Goal: Information Seeking & Learning: Check status

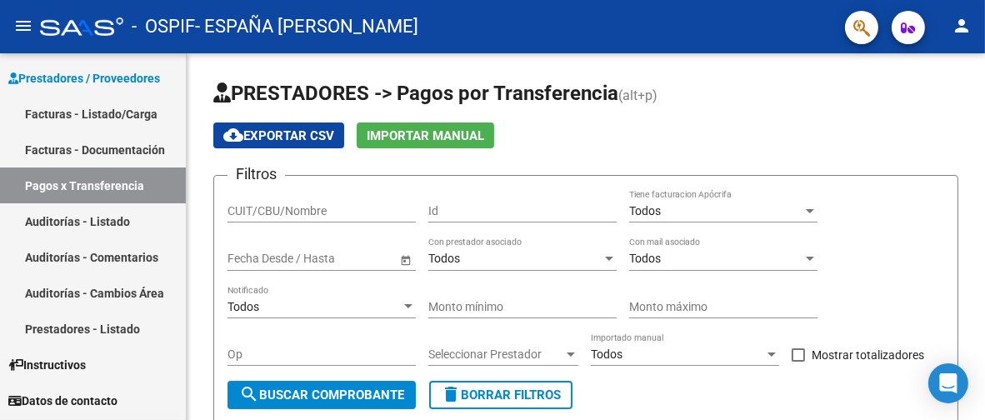
click at [116, 149] on link "Facturas - Documentación" at bounding box center [93, 150] width 186 height 36
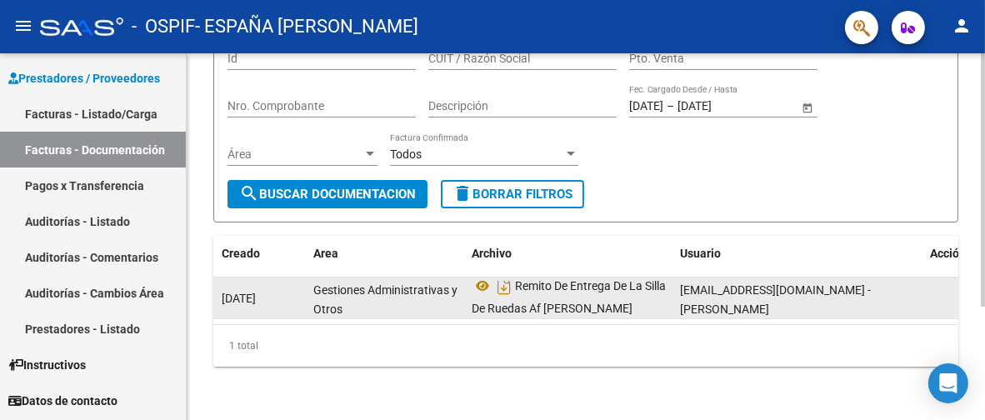
scroll to position [10, 0]
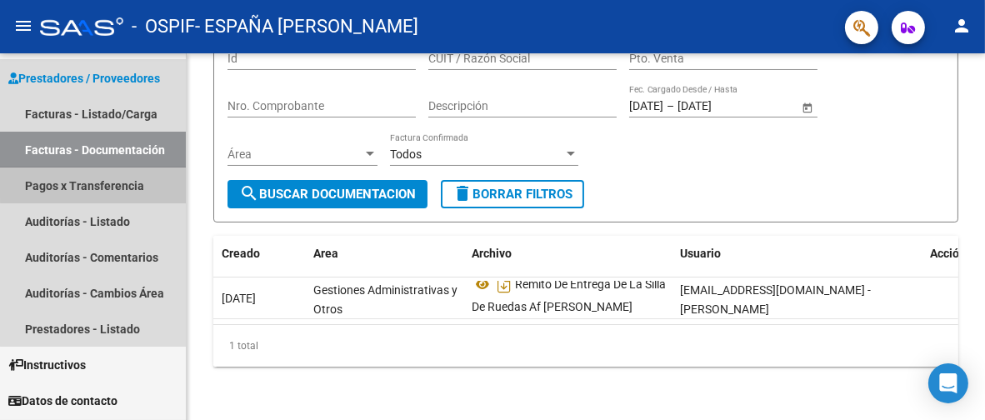
click at [123, 179] on link "Pagos x Transferencia" at bounding box center [93, 185] width 186 height 36
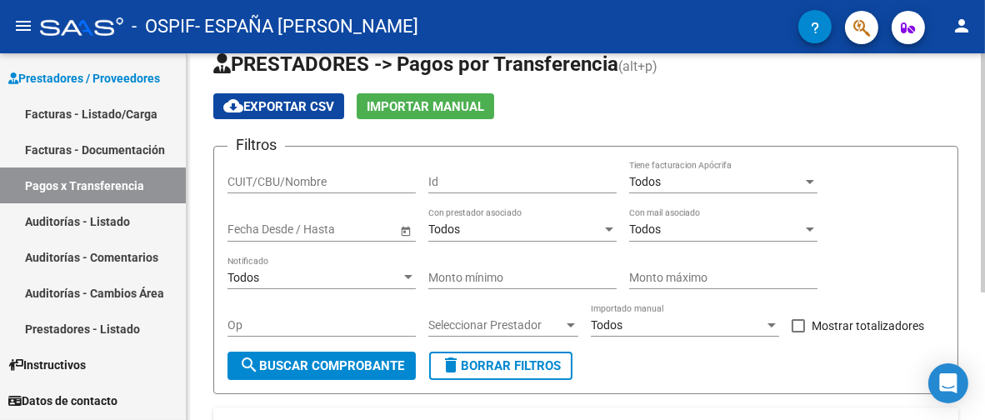
scroll to position [27, 0]
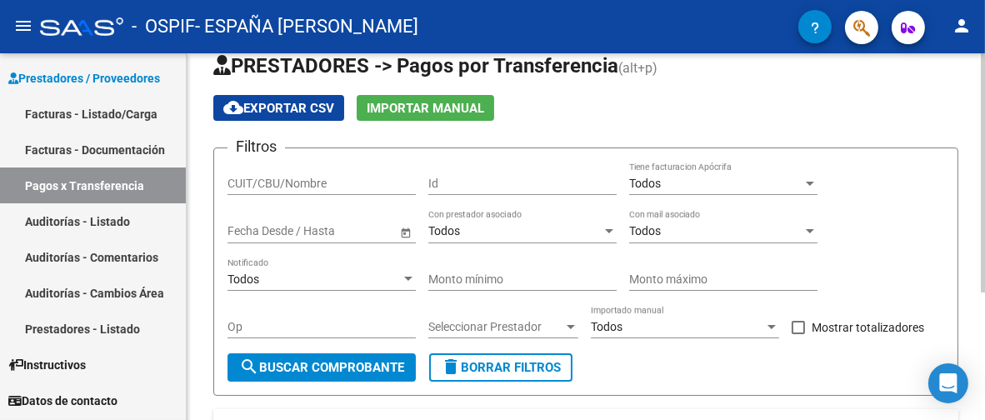
click at [319, 182] on input "CUIT/CBU/Nombre" at bounding box center [321, 184] width 188 height 14
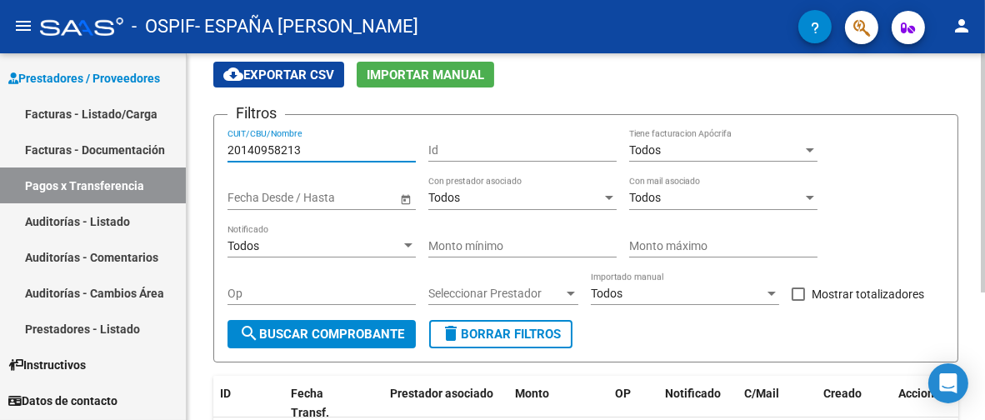
scroll to position [83, 0]
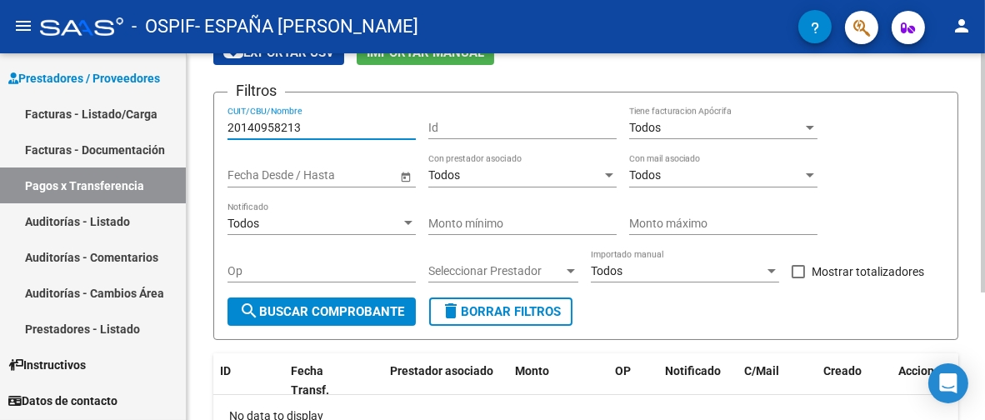
type input "20140958213"
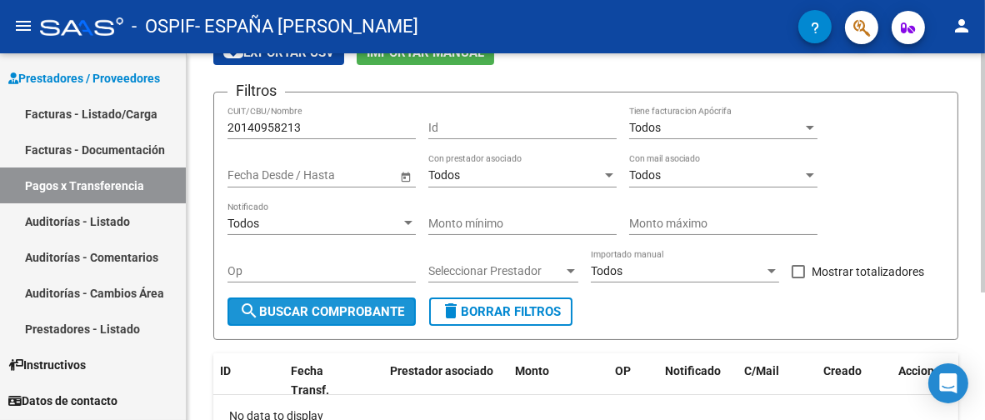
click at [329, 306] on span "search Buscar Comprobante" at bounding box center [321, 311] width 165 height 15
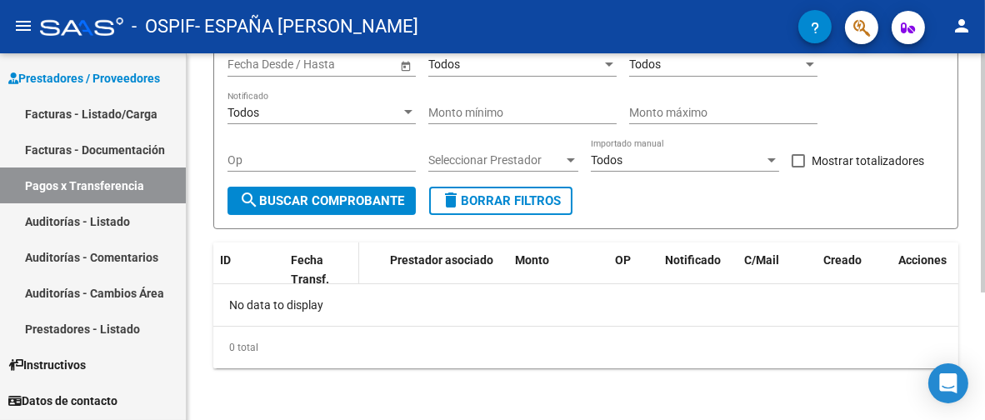
scroll to position [27, 0]
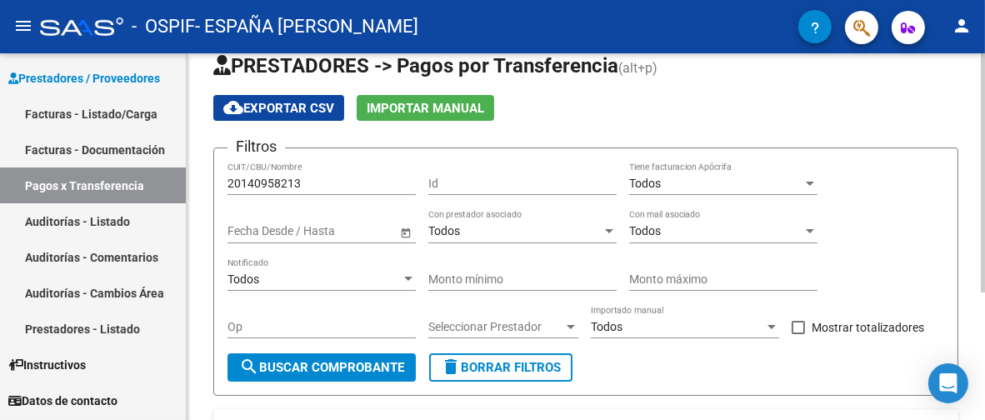
click at [407, 233] on span "Open calendar" at bounding box center [406, 232] width 40 height 40
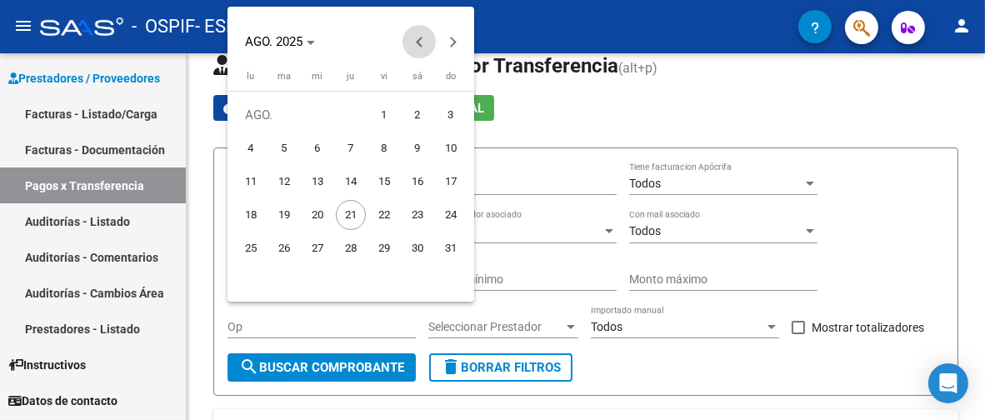
click at [421, 47] on span "Previous month" at bounding box center [418, 41] width 33 height 33
click at [257, 184] on span "7" at bounding box center [251, 182] width 30 height 30
type input "[DATE]"
click at [490, 180] on div at bounding box center [492, 210] width 985 height 420
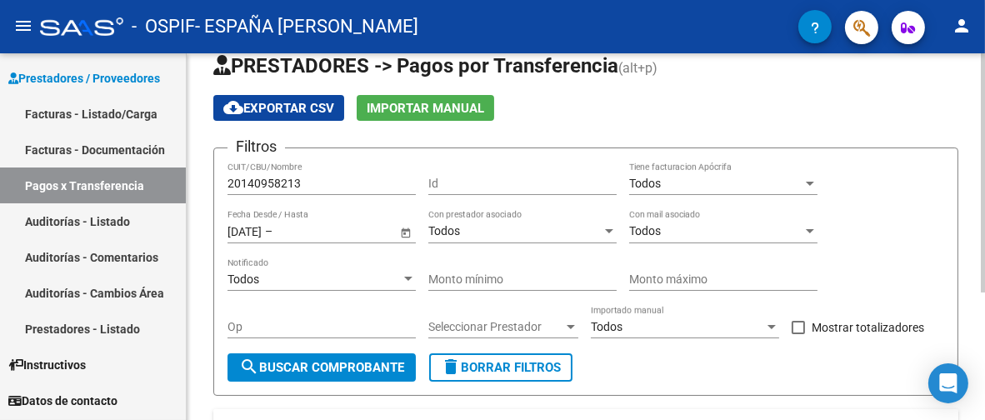
click at [454, 233] on span "Todos" at bounding box center [444, 230] width 32 height 13
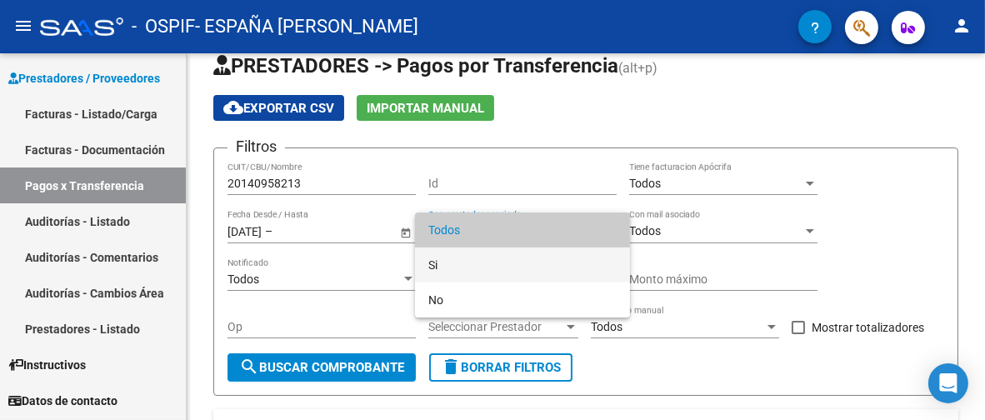
click at [446, 268] on span "Si" at bounding box center [522, 264] width 188 height 35
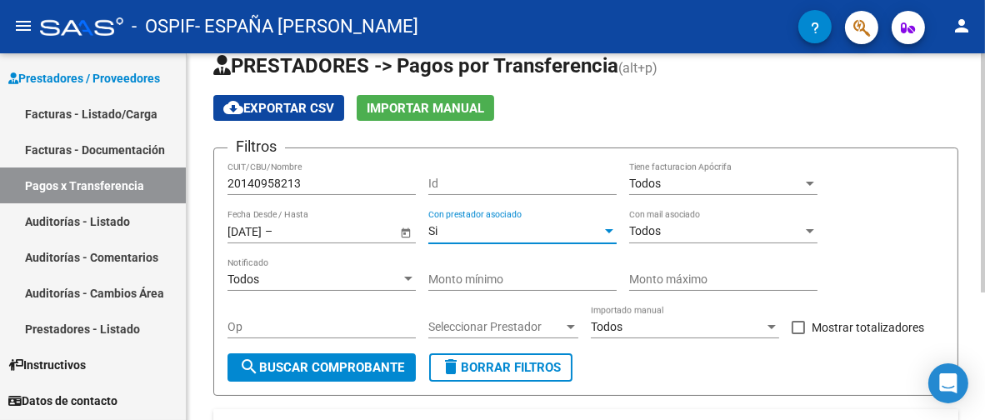
click at [716, 236] on div "Todos" at bounding box center [715, 231] width 173 height 14
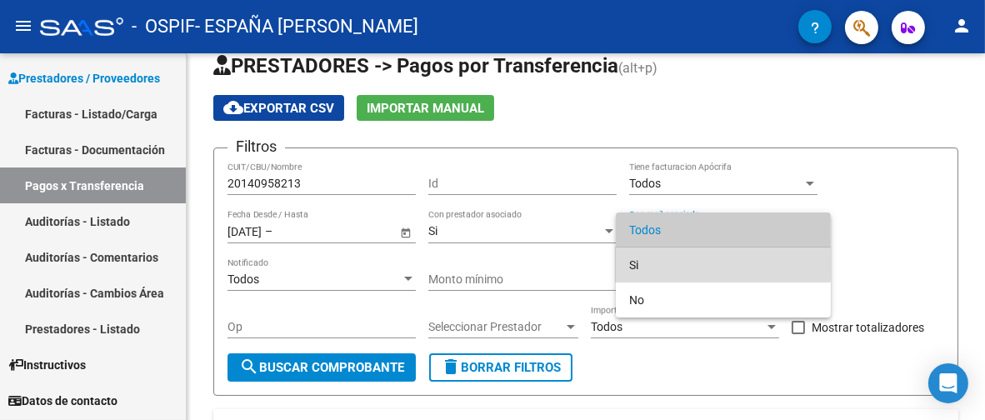
click at [666, 262] on span "Si" at bounding box center [723, 264] width 188 height 35
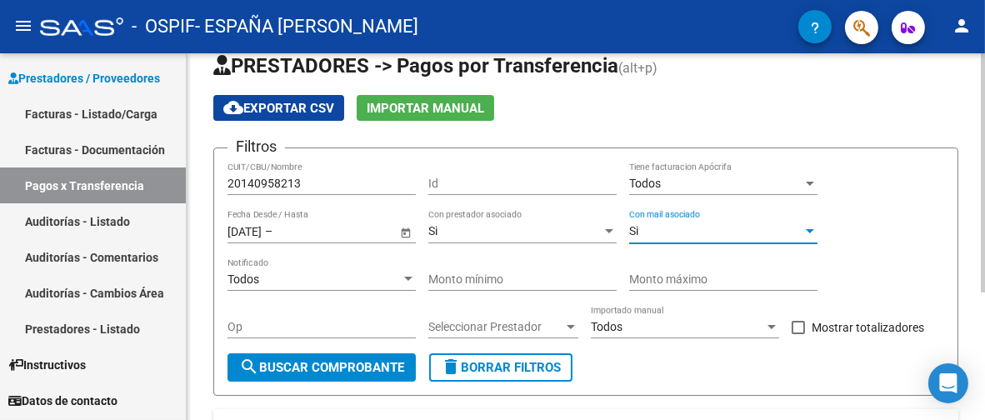
click at [681, 226] on div "Si" at bounding box center [715, 231] width 173 height 14
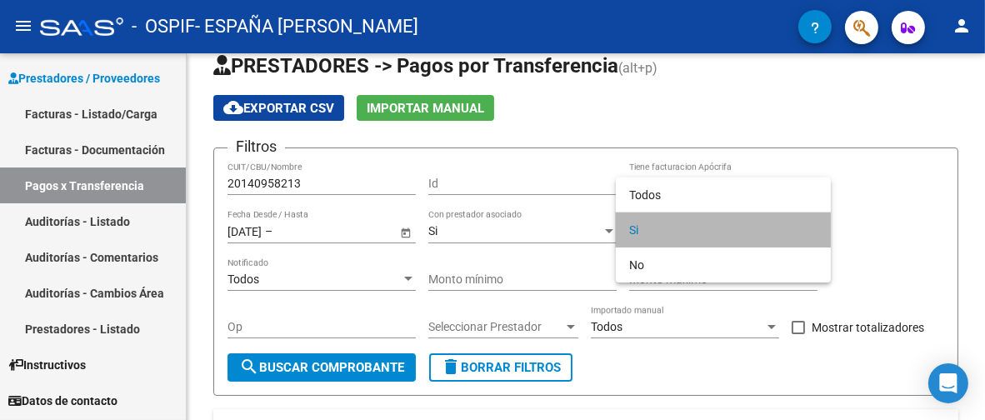
click at [670, 235] on span "Si" at bounding box center [723, 229] width 188 height 35
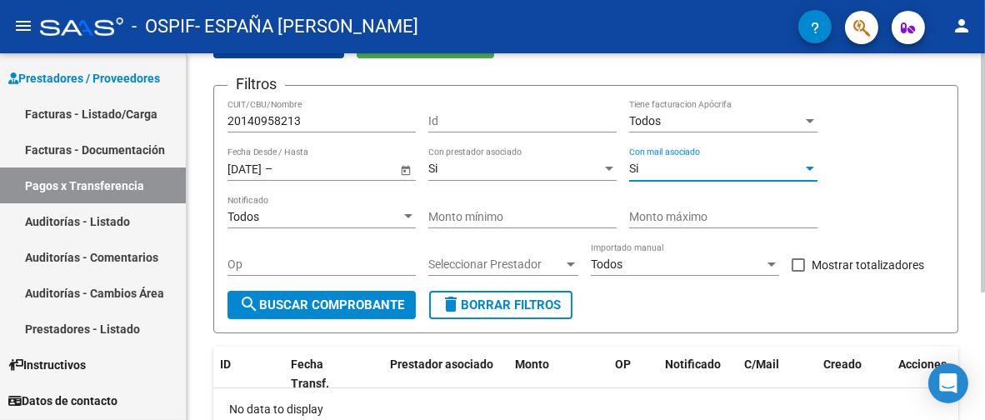
scroll to position [112, 0]
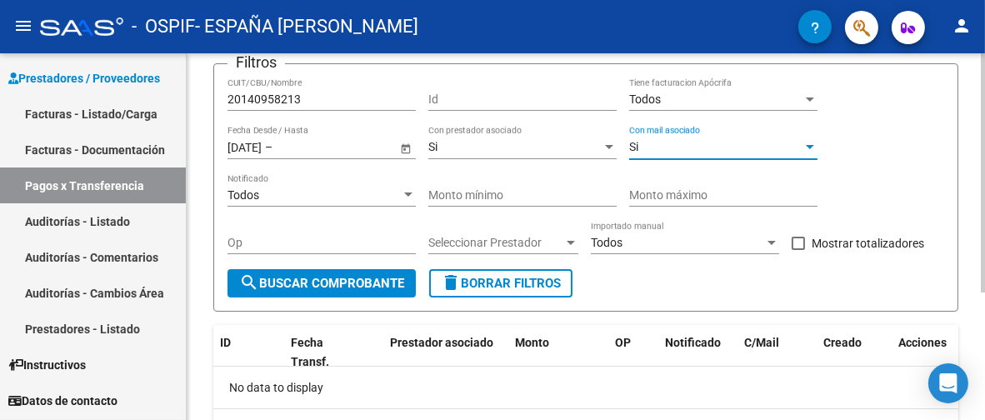
click at [406, 191] on div at bounding box center [408, 194] width 15 height 13
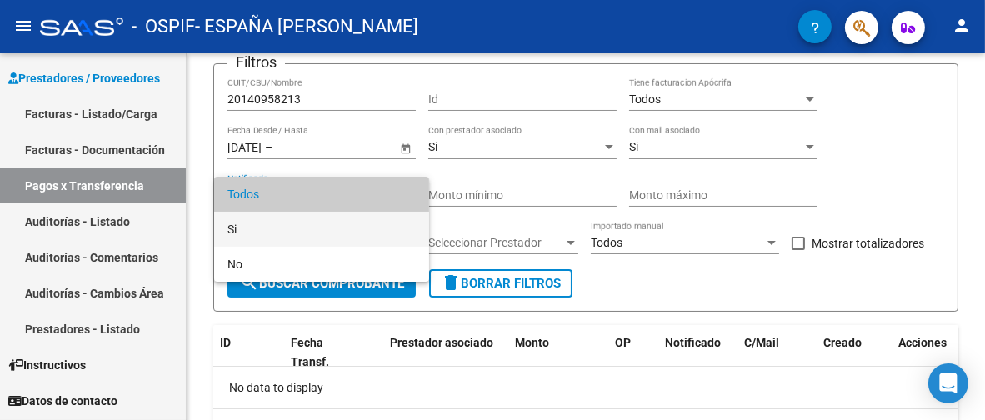
click at [363, 224] on span "Si" at bounding box center [321, 229] width 188 height 35
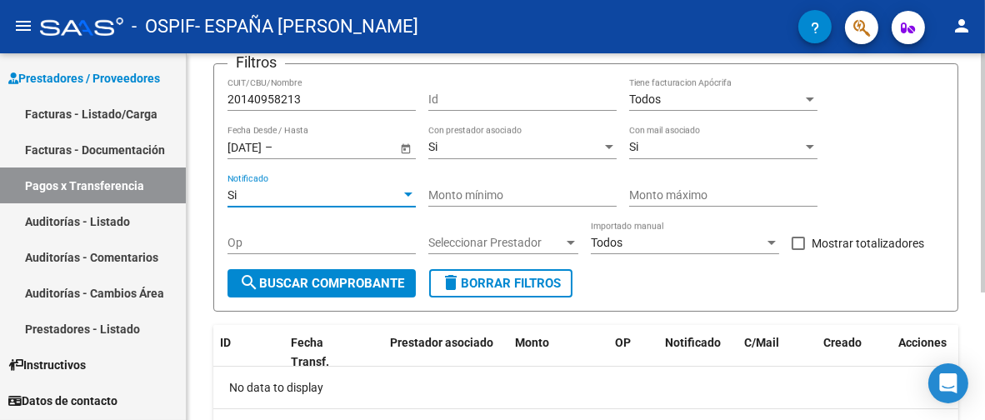
click at [523, 246] on span "Seleccionar Prestador" at bounding box center [495, 243] width 135 height 14
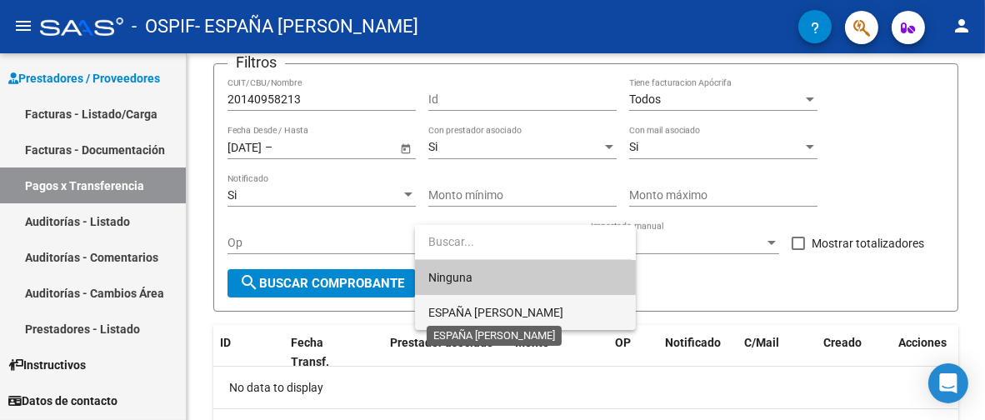
click at [506, 306] on span "ESPAÑA [PERSON_NAME]" at bounding box center [495, 312] width 135 height 13
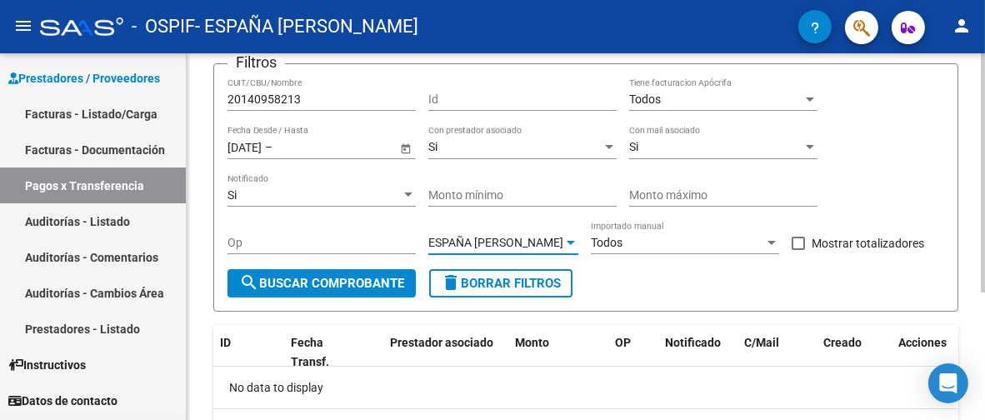
click at [367, 280] on span "search Buscar Comprobante" at bounding box center [321, 283] width 165 height 15
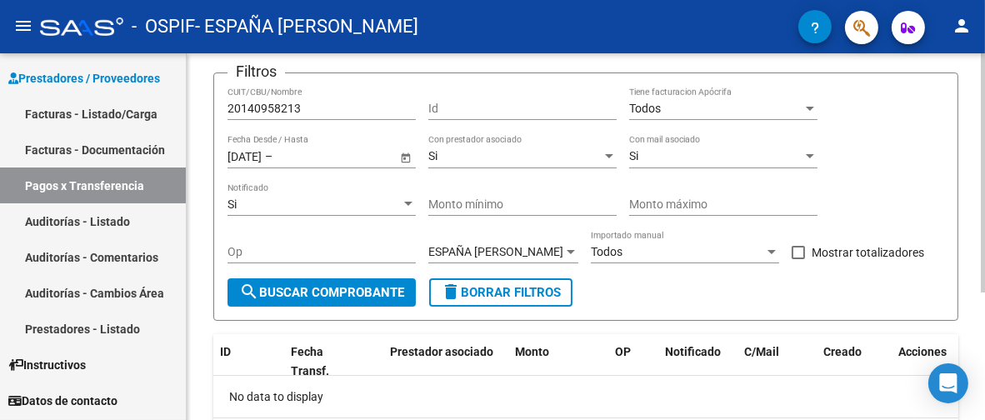
scroll to position [27, 0]
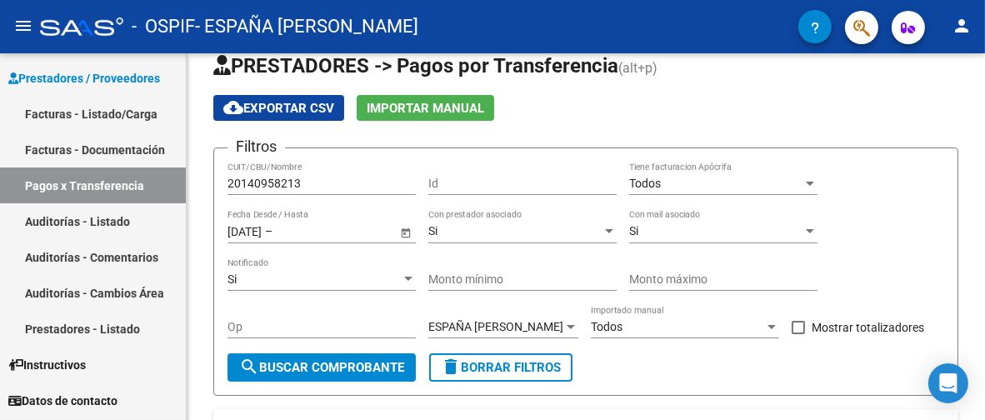
click at [115, 111] on link "Facturas - Listado/Carga" at bounding box center [93, 114] width 186 height 36
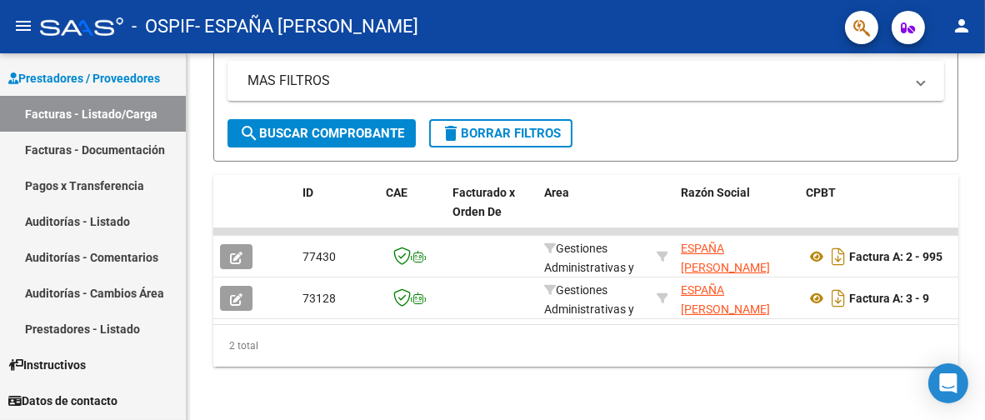
click at [116, 179] on link "Pagos x Transferencia" at bounding box center [93, 185] width 186 height 36
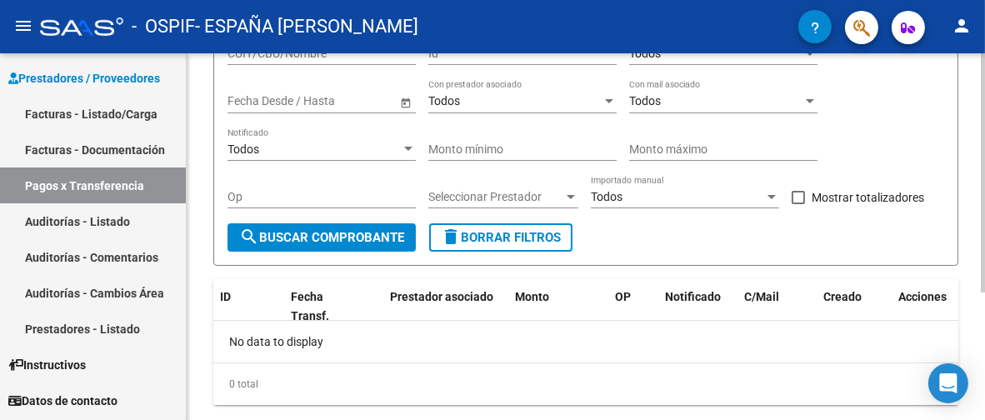
scroll to position [167, 0]
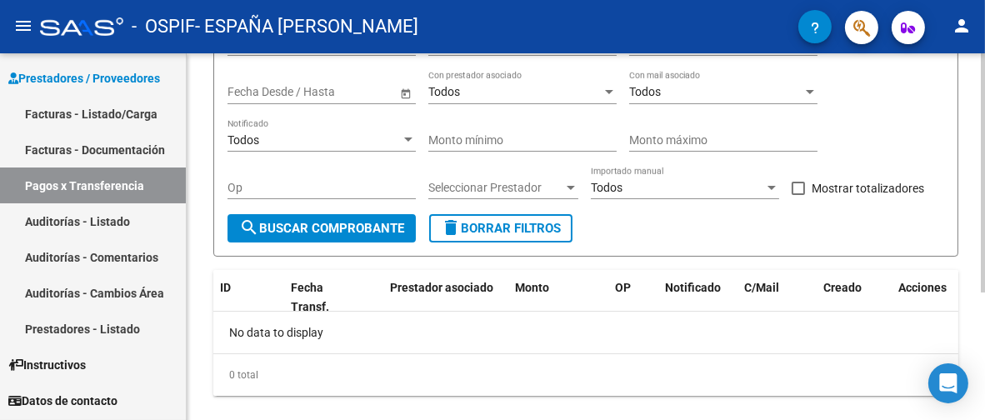
click at [342, 228] on span "search Buscar Comprobante" at bounding box center [321, 228] width 165 height 15
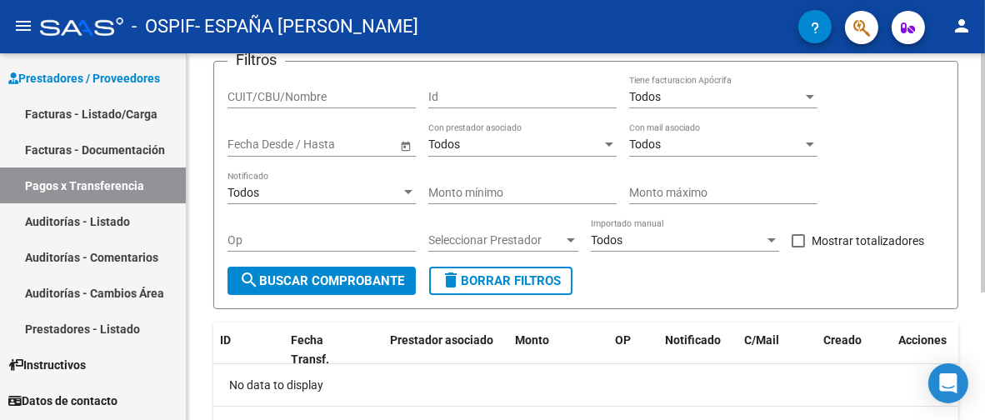
scroll to position [83, 0]
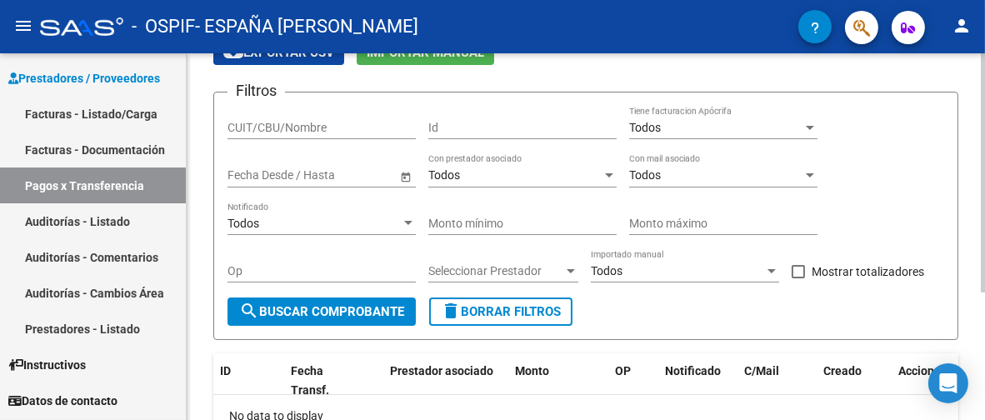
click at [404, 172] on span "Open calendar" at bounding box center [406, 176] width 40 height 40
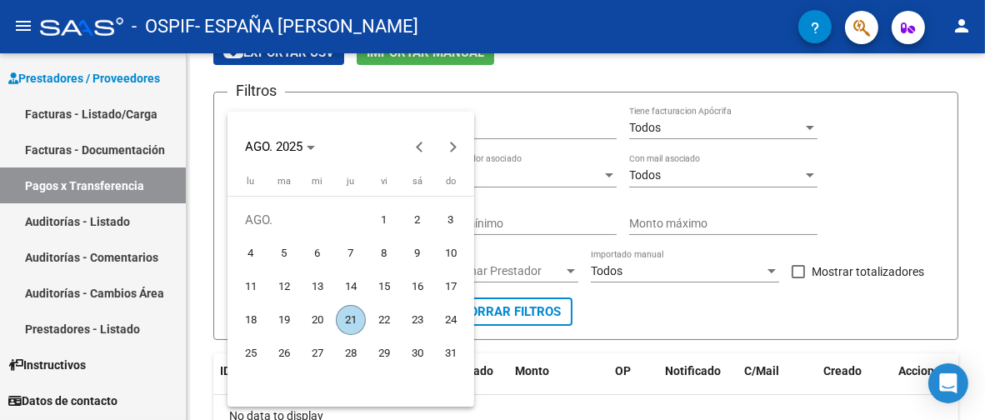
click at [377, 229] on span "1" at bounding box center [384, 220] width 30 height 30
type input "[DATE]"
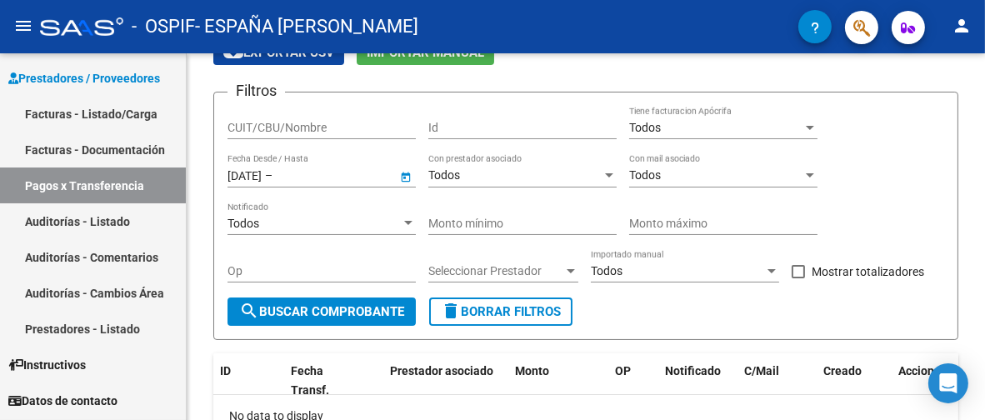
type input "[DATE]"
click at [403, 174] on span "Open calendar" at bounding box center [406, 176] width 40 height 40
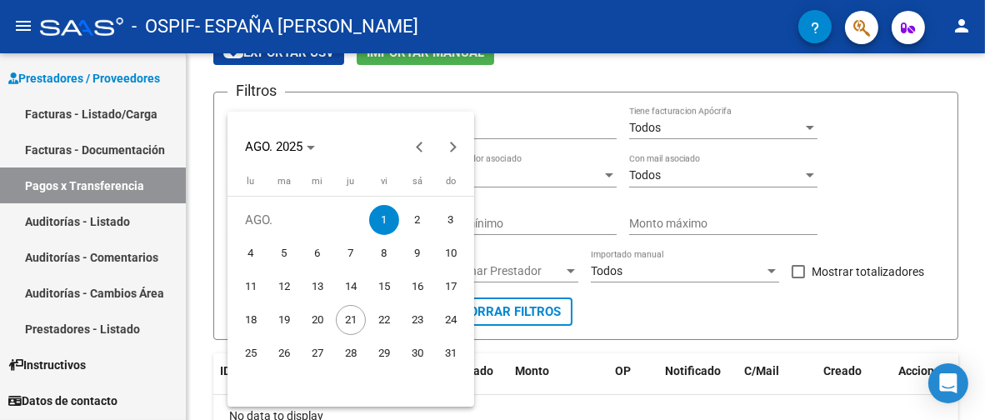
click at [390, 285] on span "15" at bounding box center [384, 287] width 30 height 30
type input "[DATE]"
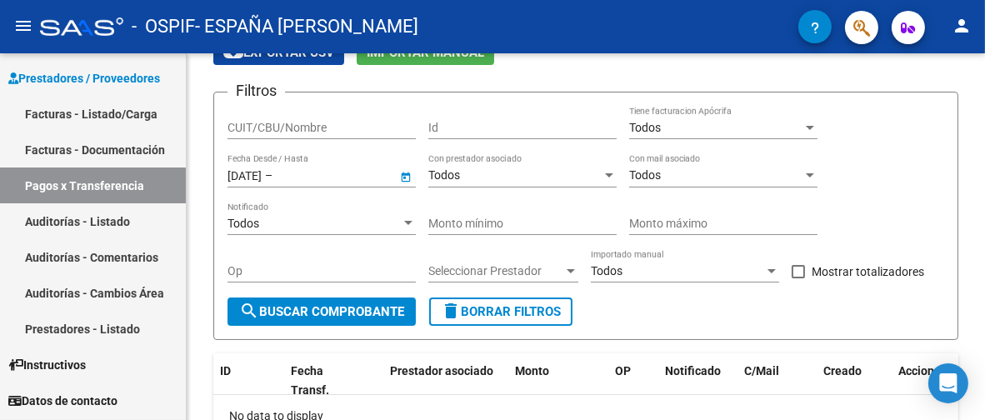
type input "[DATE]"
click at [240, 174] on input "[DATE]" at bounding box center [244, 175] width 34 height 14
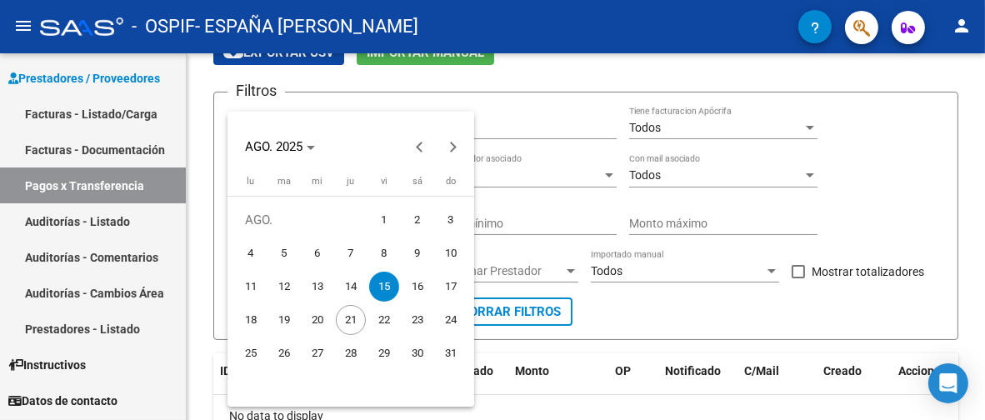
click at [381, 215] on span "1" at bounding box center [384, 220] width 30 height 30
type input "[DATE]"
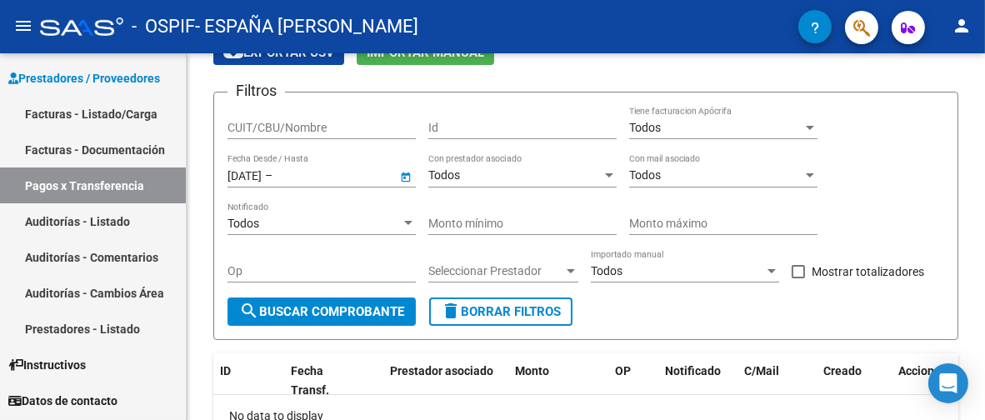
type input "[DATE]"
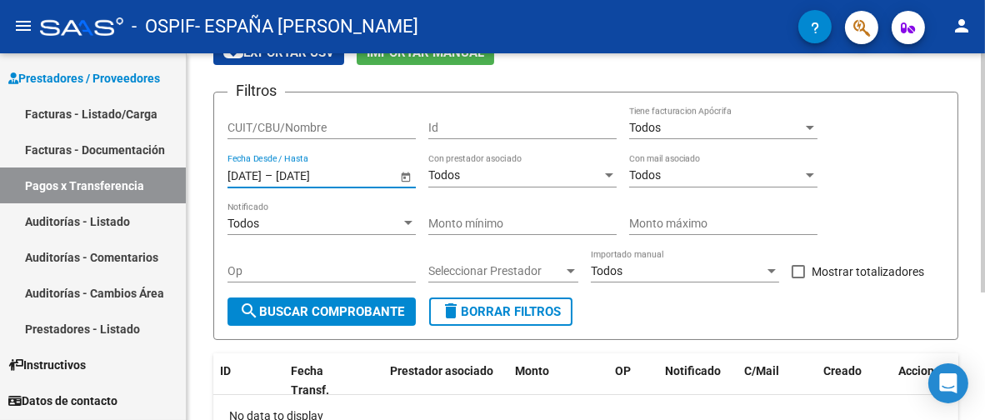
click at [310, 175] on input "[DATE]" at bounding box center [317, 175] width 82 height 14
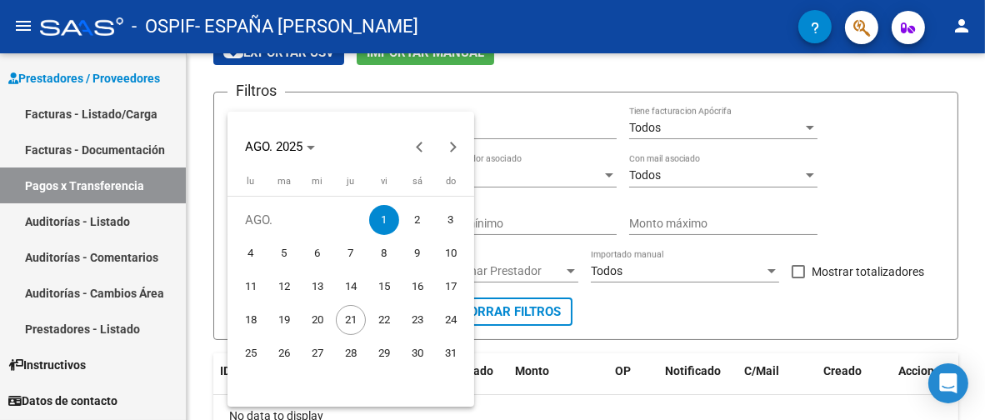
click at [387, 329] on span "22" at bounding box center [384, 320] width 30 height 30
type input "[DATE]"
click at [313, 314] on span "20" at bounding box center [317, 320] width 30 height 30
type input "[DATE]"
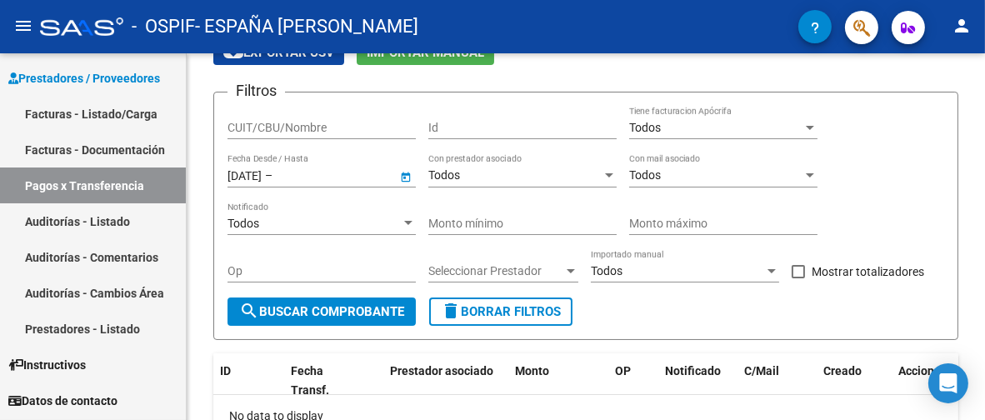
type input "[DATE]"
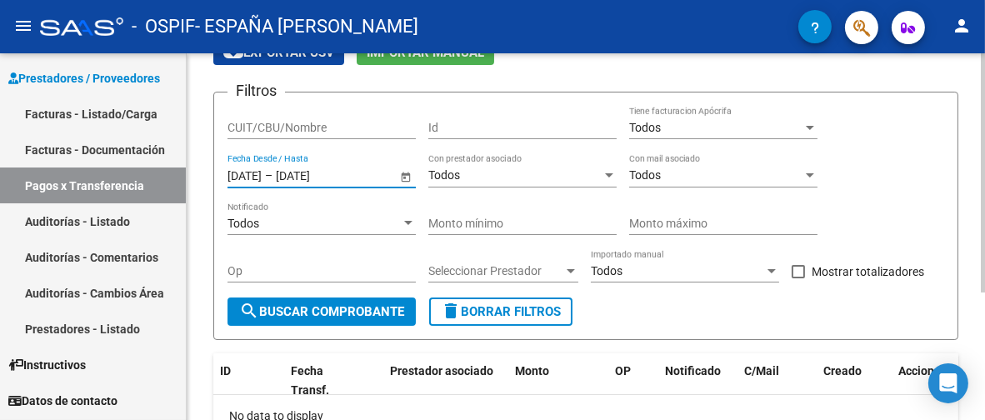
type input "[DATE]"
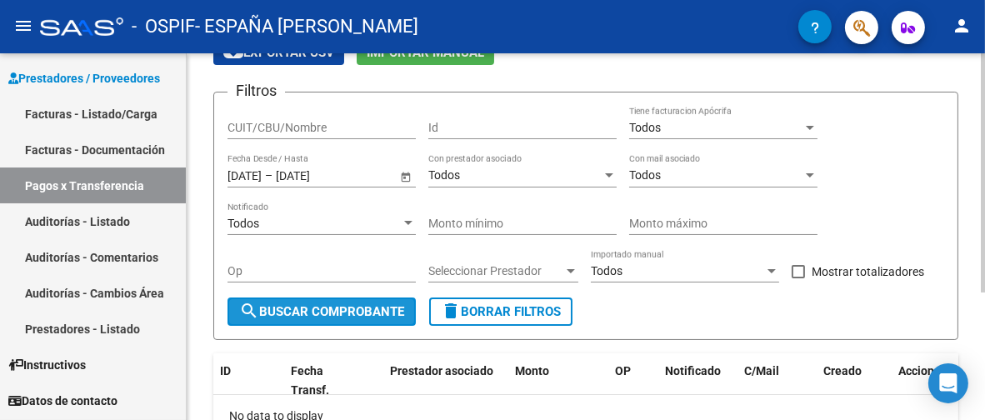
click at [326, 311] on span "search Buscar Comprobante" at bounding box center [321, 311] width 165 height 15
click at [332, 224] on div "Todos" at bounding box center [313, 224] width 173 height 14
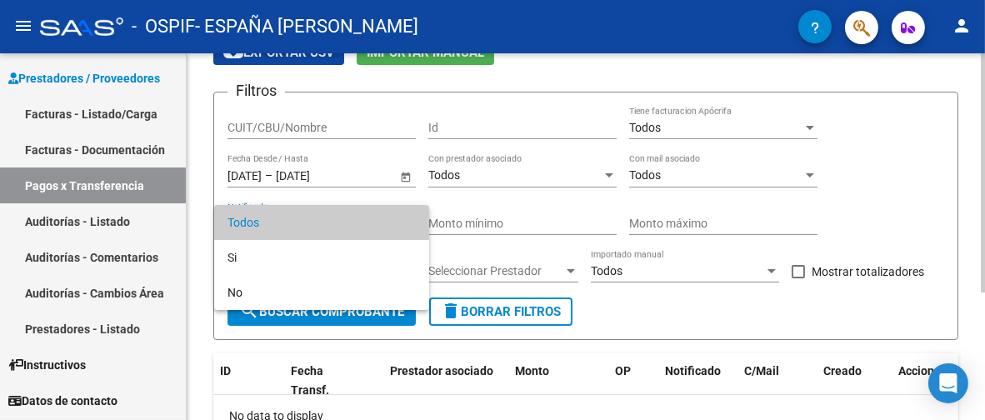
click at [332, 224] on span "Todos" at bounding box center [321, 222] width 188 height 35
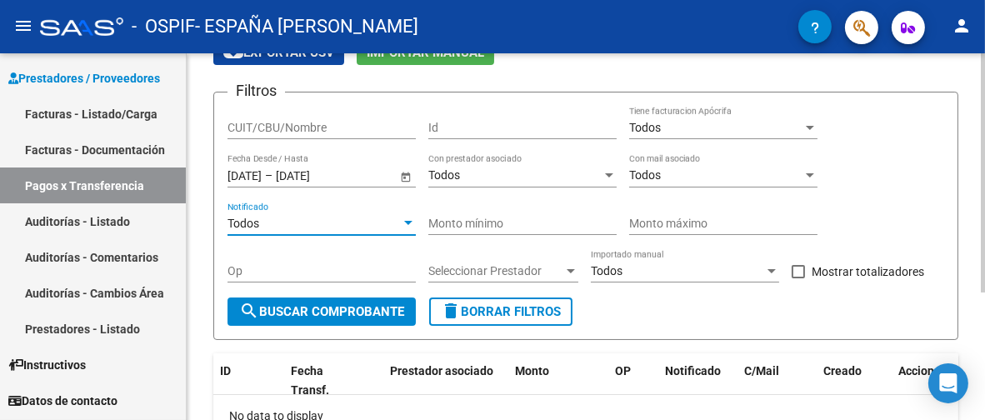
click at [493, 272] on span "Seleccionar Prestador" at bounding box center [495, 271] width 135 height 14
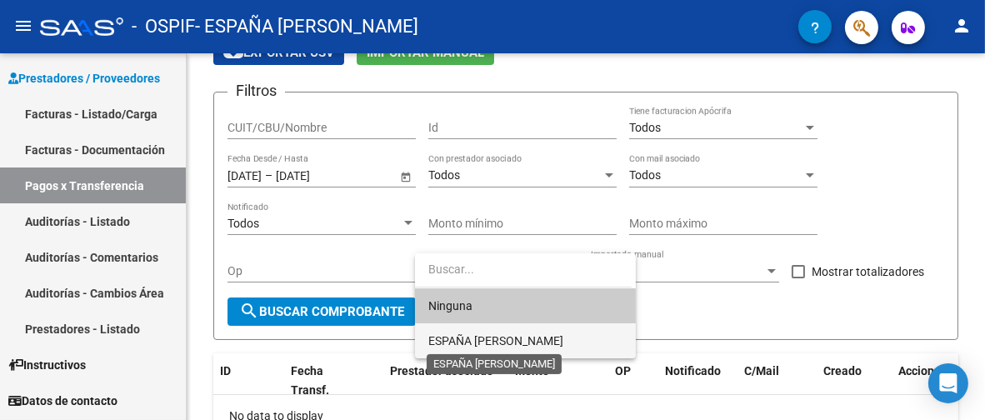
click at [493, 335] on span "ESPAÑA [PERSON_NAME]" at bounding box center [495, 340] width 135 height 13
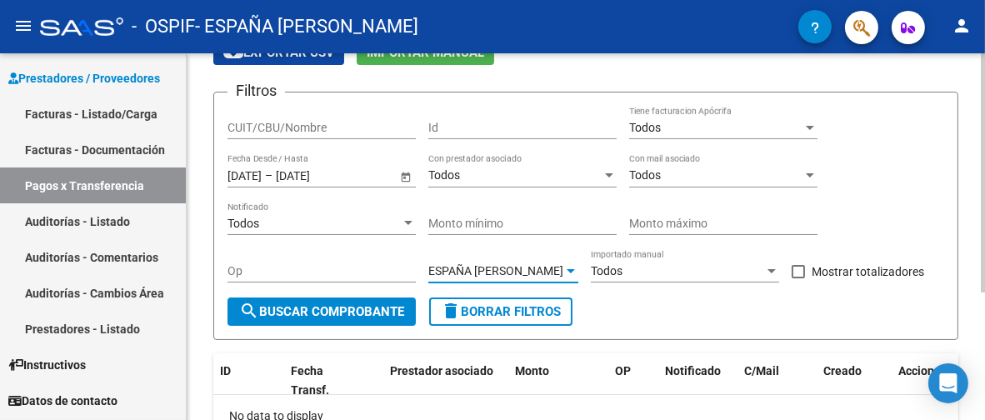
click at [654, 277] on div "Todos Importado manual" at bounding box center [685, 265] width 188 height 33
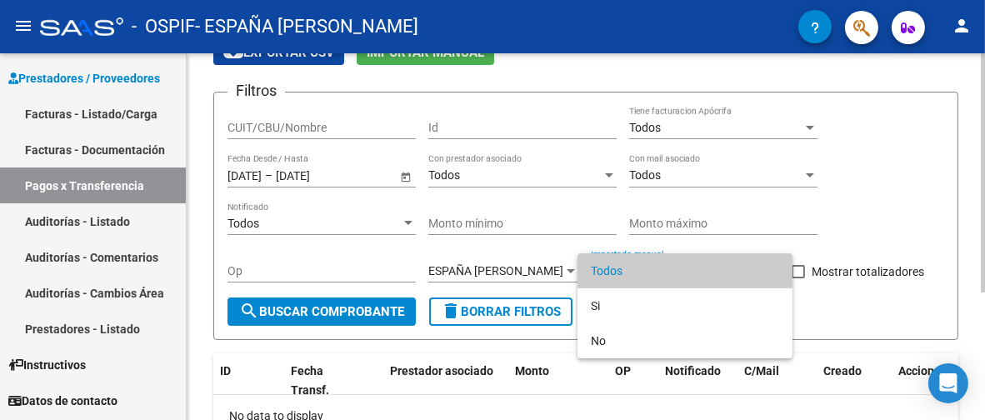
click at [654, 277] on span "Todos" at bounding box center [685, 270] width 188 height 35
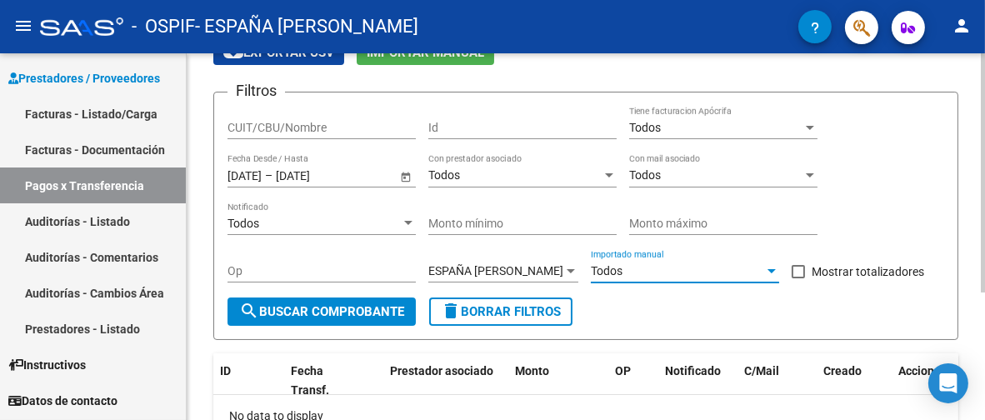
click at [337, 316] on span "search Buscar Comprobante" at bounding box center [321, 311] width 165 height 15
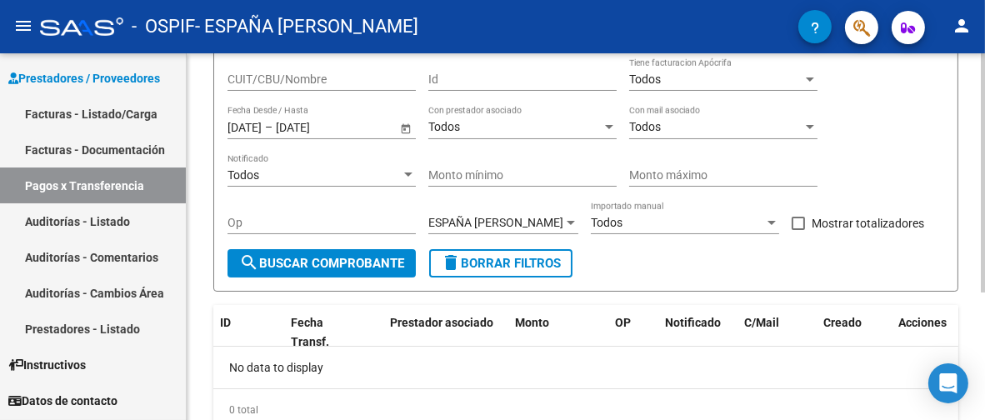
scroll to position [167, 0]
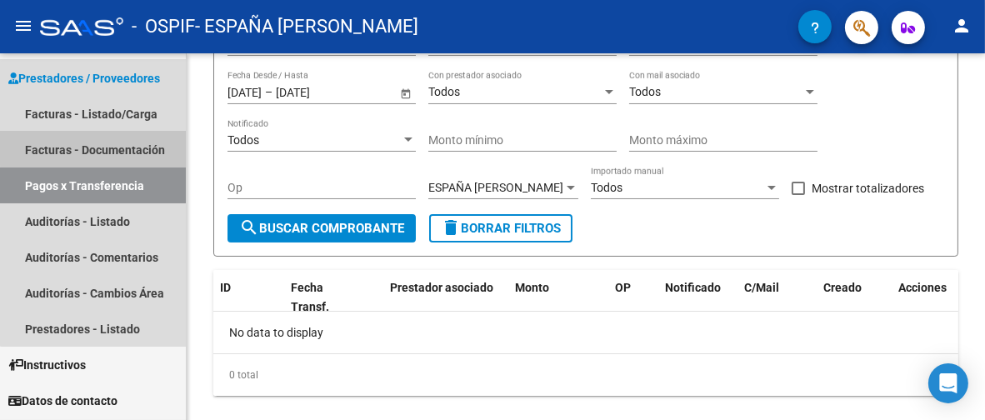
click at [100, 147] on link "Facturas - Documentación" at bounding box center [93, 150] width 186 height 36
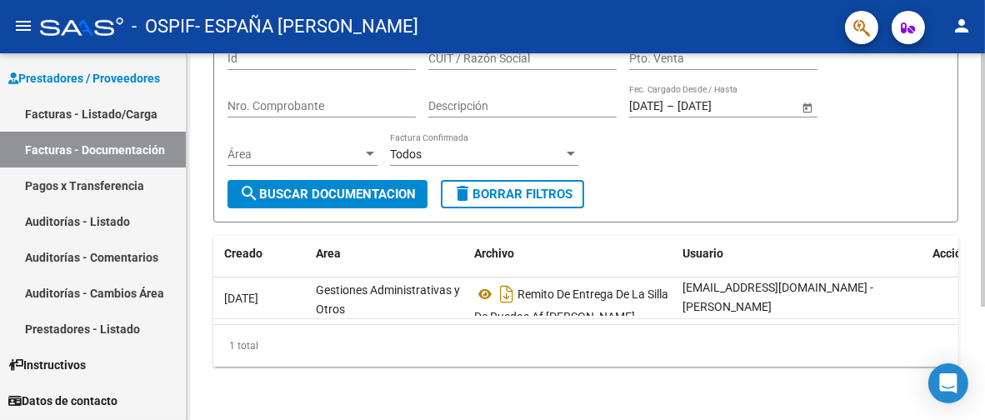
scroll to position [0, 172]
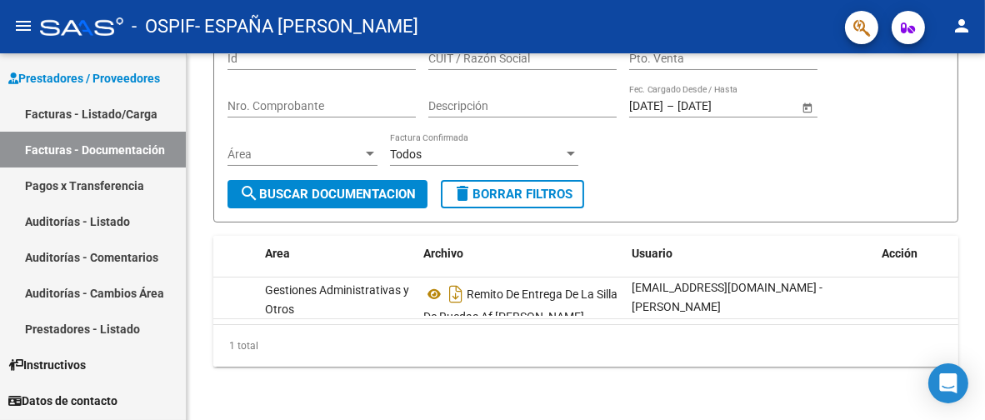
drag, startPoint x: 125, startPoint y: 108, endPoint x: 136, endPoint y: 110, distance: 11.0
click at [125, 108] on link "Facturas - Listado/Carga" at bounding box center [93, 114] width 186 height 36
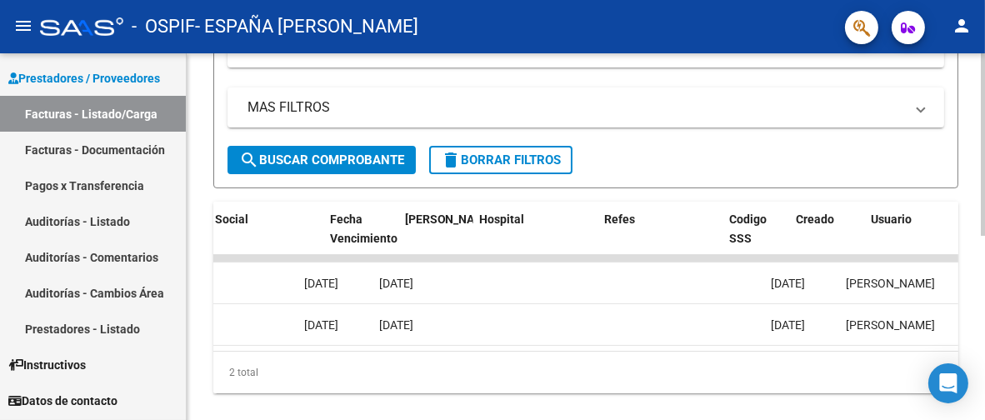
scroll to position [0, 2935]
